Goal: Navigation & Orientation: Find specific page/section

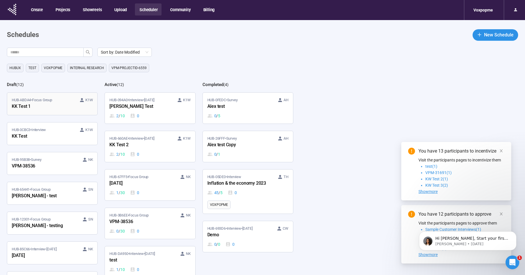
click at [36, 104] on div "KK Test 1" at bounding box center [43, 106] width 63 height 7
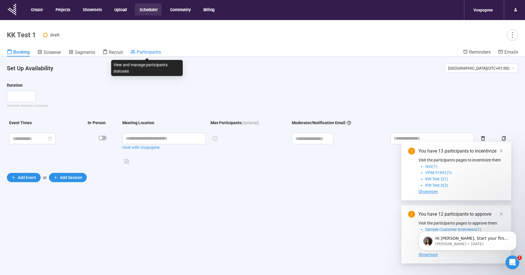
click at [149, 53] on span "Participants" at bounding box center [149, 51] width 24 height 5
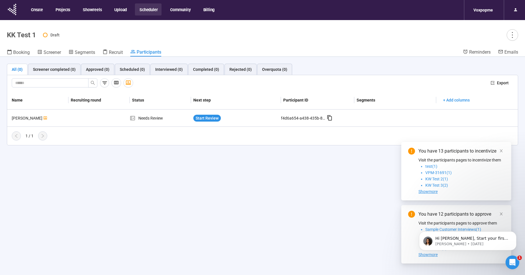
click at [115, 48] on header "KK Test 1 Draft Booking Screener Segments Recruit Participants Reminders Emails" at bounding box center [262, 38] width 525 height 37
click at [115, 51] on span "Recruit" at bounding box center [116, 52] width 14 height 5
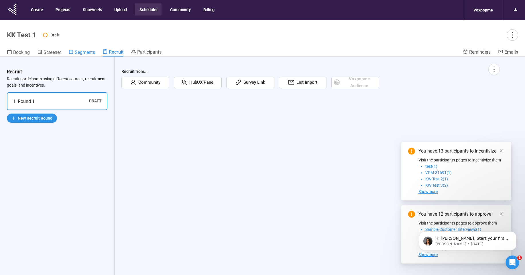
click at [77, 50] on span "Segments" at bounding box center [85, 52] width 20 height 5
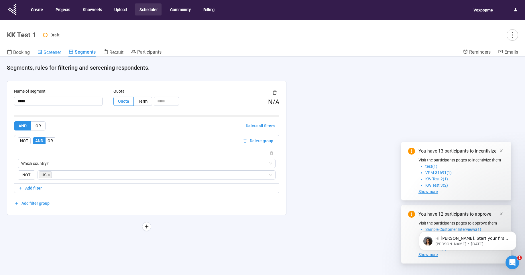
click at [50, 50] on span "Screener" at bounding box center [52, 52] width 17 height 5
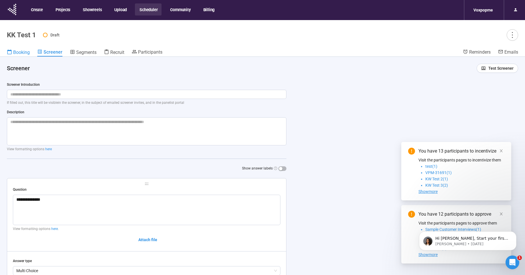
click at [19, 51] on span "Booking" at bounding box center [21, 52] width 17 height 5
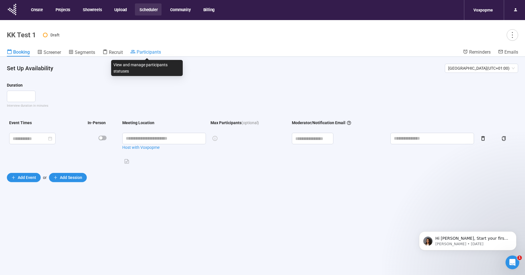
click at [148, 52] on span "Participants" at bounding box center [149, 51] width 24 height 5
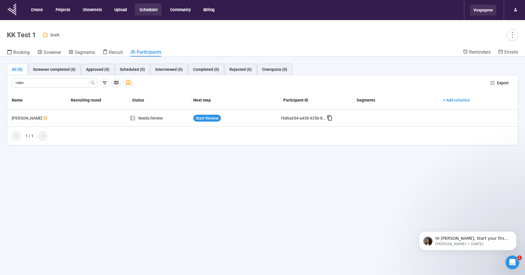
click at [479, 7] on div "Voxpopme" at bounding box center [483, 10] width 26 height 11
click at [347, 39] on div "Draft" at bounding box center [280, 34] width 475 height 11
click at [483, 9] on div "Voxpopme" at bounding box center [483, 10] width 26 height 11
click at [113, 51] on span "Recruit" at bounding box center [116, 52] width 14 height 5
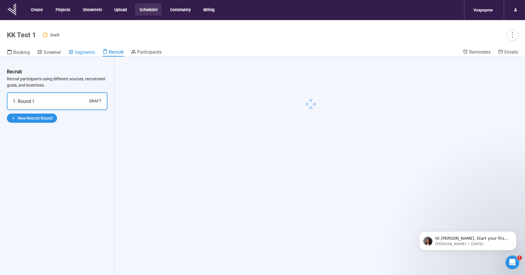
click at [83, 51] on span "Segments" at bounding box center [85, 52] width 20 height 5
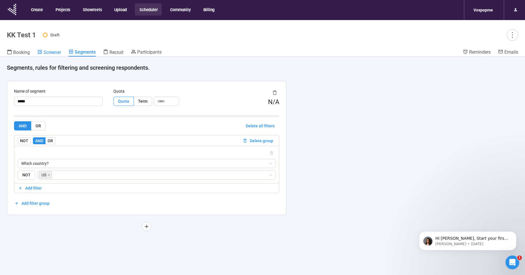
click at [46, 53] on span "Screener" at bounding box center [52, 52] width 17 height 5
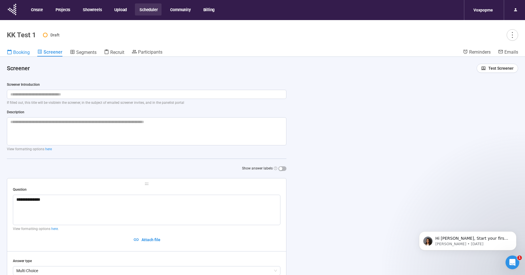
click at [17, 52] on span "Booking" at bounding box center [21, 52] width 17 height 5
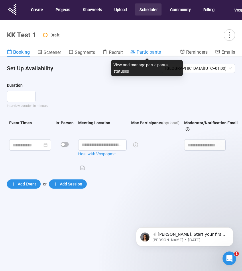
click at [148, 50] on span "Participants" at bounding box center [149, 51] width 24 height 5
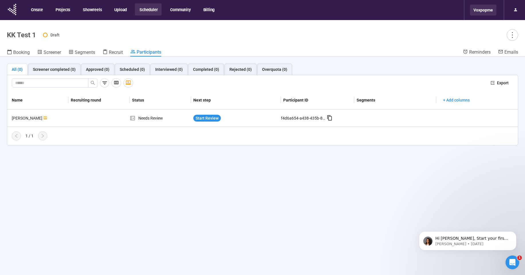
click at [486, 9] on div "Voxpopme" at bounding box center [483, 10] width 26 height 11
click at [487, 10] on div "Voxpopme" at bounding box center [483, 10] width 26 height 11
click at [410, 34] on div "Draft" at bounding box center [280, 34] width 475 height 11
click at [489, 9] on div "Voxpopme" at bounding box center [483, 10] width 26 height 11
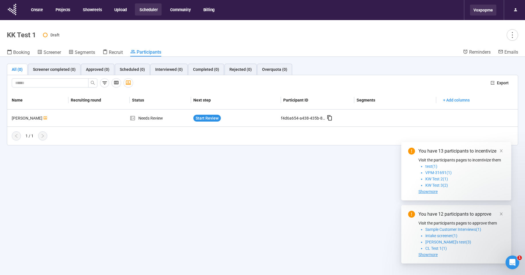
click at [481, 12] on div "Voxpopme" at bounding box center [483, 10] width 26 height 11
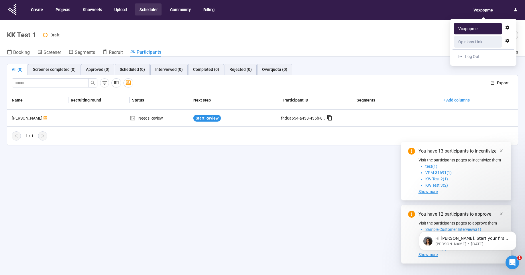
click at [476, 43] on div "Opinions Link" at bounding box center [470, 41] width 24 height 11
